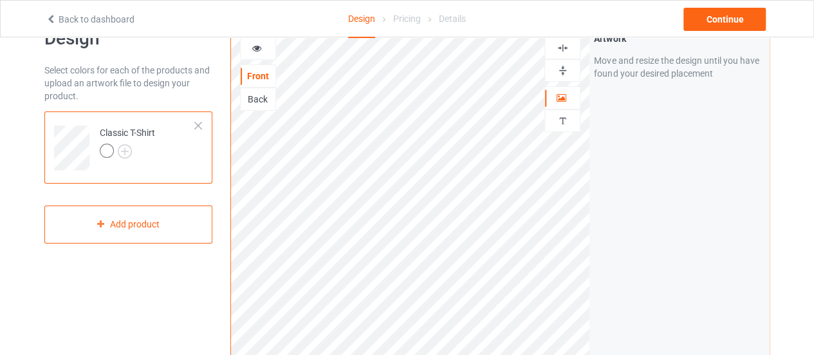
click at [647, 209] on div "Artwork Move and resize the design until you have found your desired placement" at bounding box center [680, 272] width 180 height 489
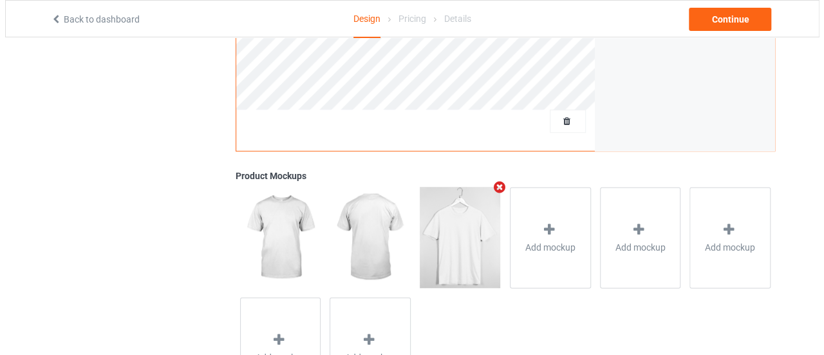
scroll to position [478, 0]
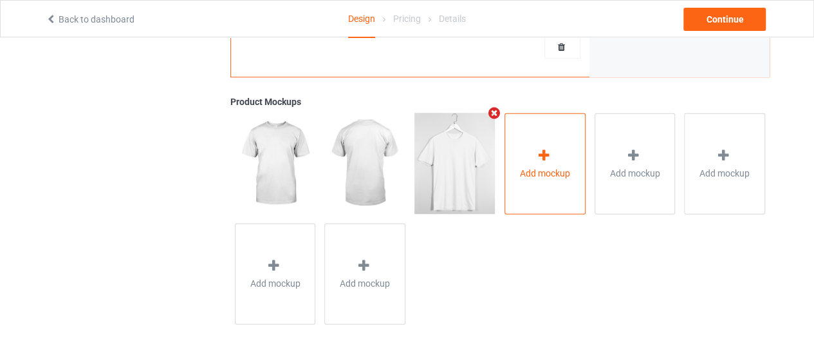
click at [528, 139] on div "Add mockup" at bounding box center [545, 163] width 81 height 101
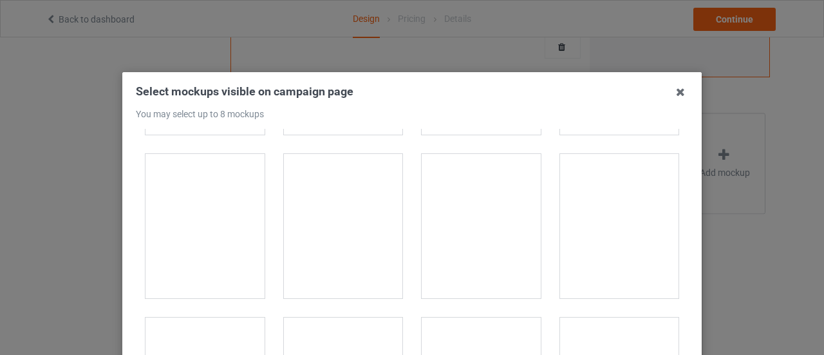
scroll to position [1030, 0]
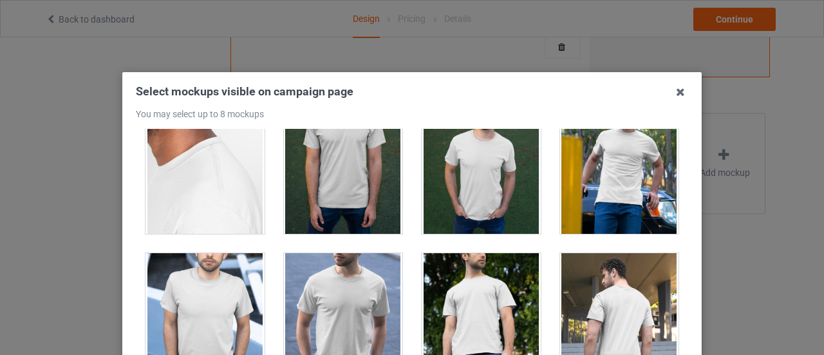
click at [347, 294] on div at bounding box center [343, 325] width 119 height 144
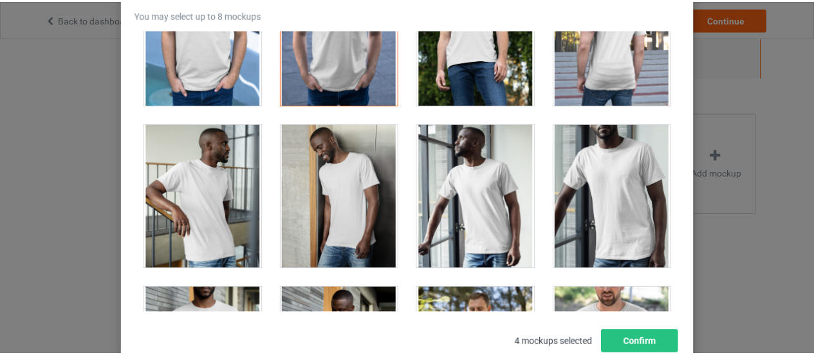
scroll to position [189, 0]
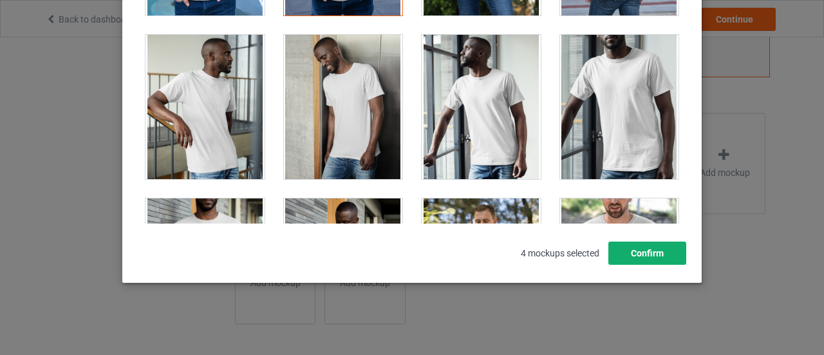
click at [650, 262] on button "Confirm" at bounding box center [647, 252] width 78 height 23
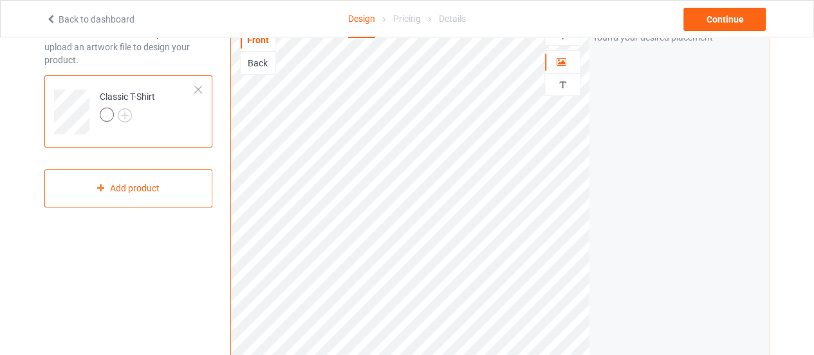
scroll to position [0, 0]
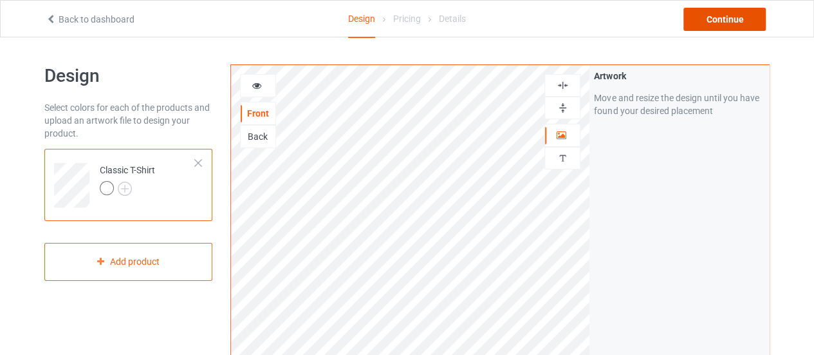
click at [718, 24] on div "Continue" at bounding box center [725, 19] width 82 height 23
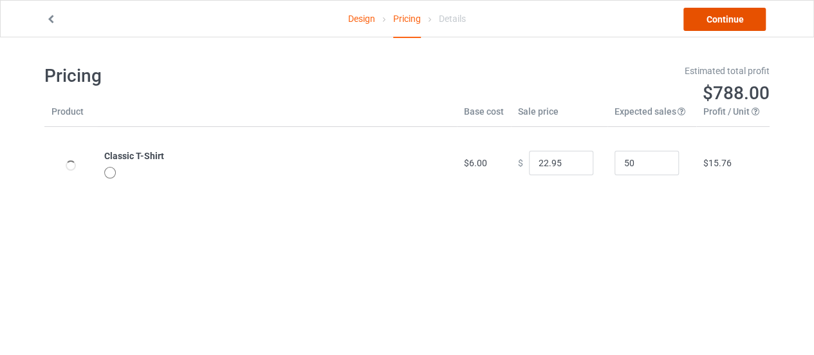
click at [724, 13] on link "Continue" at bounding box center [725, 19] width 82 height 23
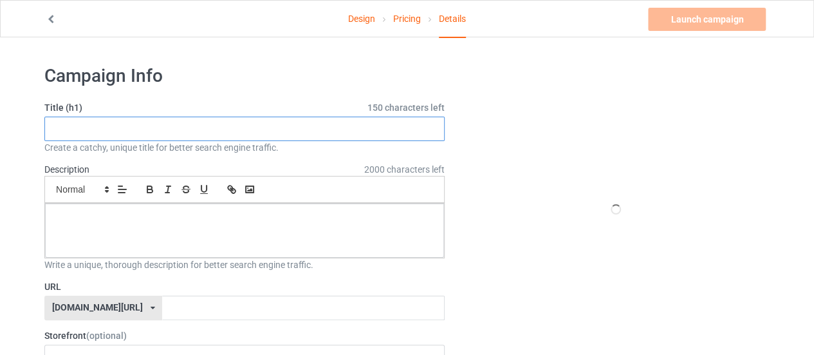
click at [189, 136] on input "text" at bounding box center [244, 129] width 400 height 24
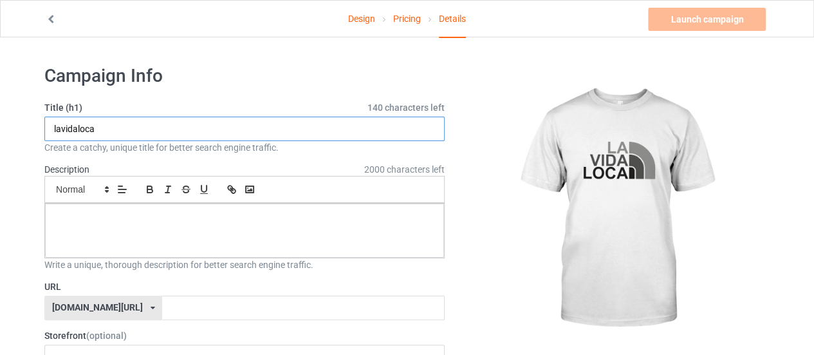
type input "lavidaloca"
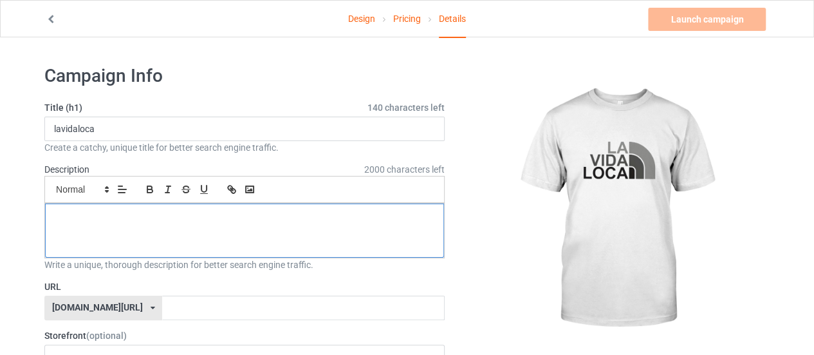
click at [152, 207] on div at bounding box center [244, 230] width 399 height 54
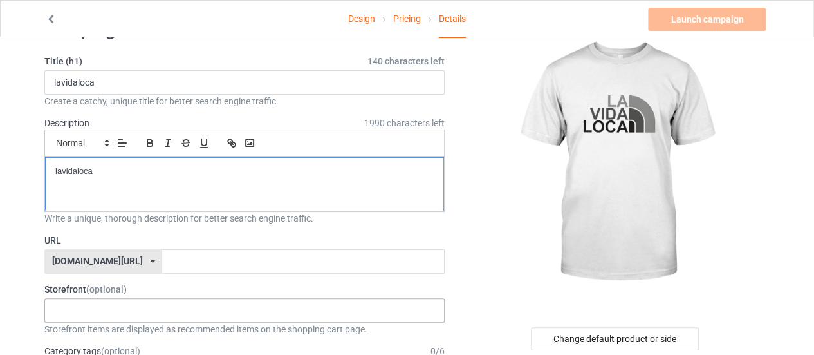
scroll to position [129, 0]
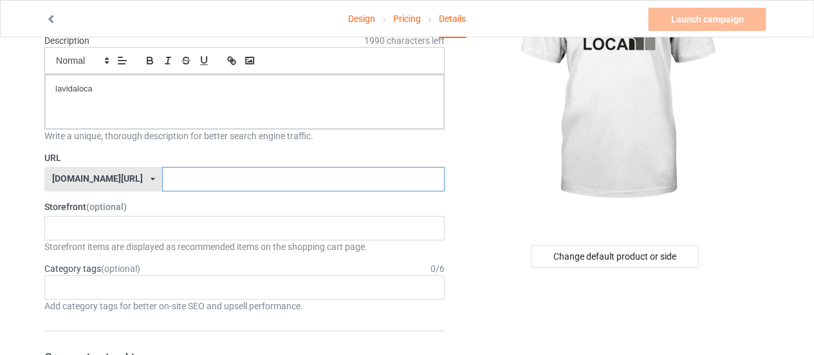
click at [169, 178] on input "text" at bounding box center [303, 179] width 282 height 24
paste input "lavidaloca"
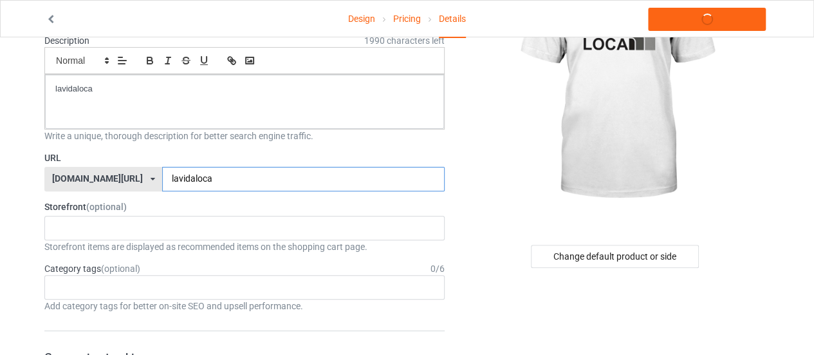
type input "lavidaloca"
click at [164, 207] on label "Storefront (optional)" at bounding box center [244, 206] width 400 height 13
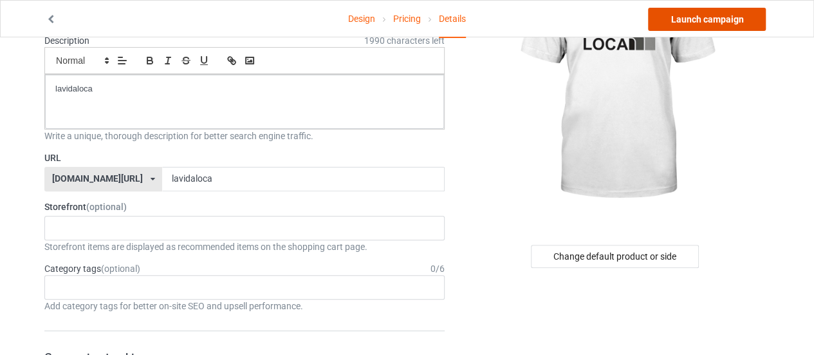
click at [713, 15] on link "Launch campaign" at bounding box center [707, 19] width 118 height 23
